Goal: Complete application form: Complete application form

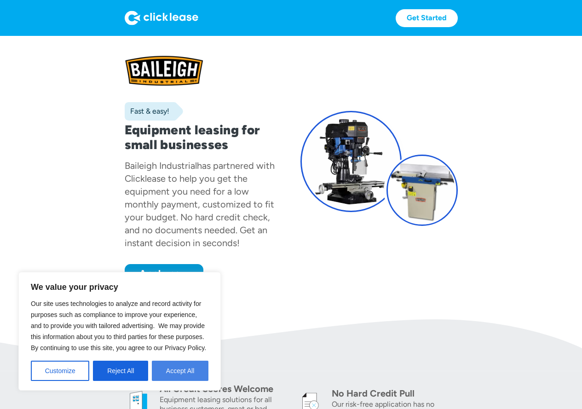
click at [176, 370] on button "Accept All" at bounding box center [180, 371] width 57 height 20
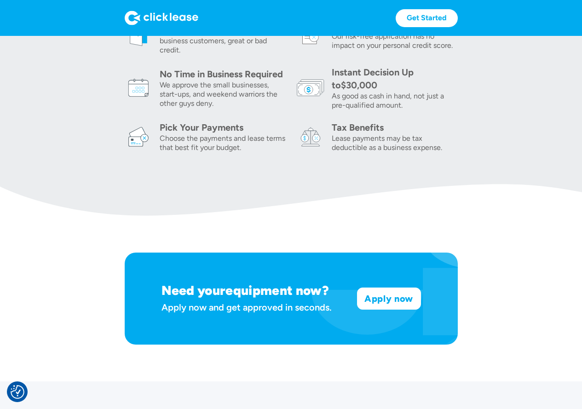
scroll to position [414, 0]
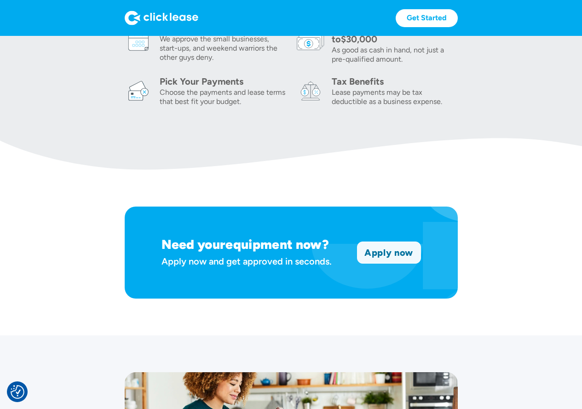
click at [401, 253] on link "Apply now" at bounding box center [388, 252] width 63 height 21
